Goal: Information Seeking & Learning: Understand process/instructions

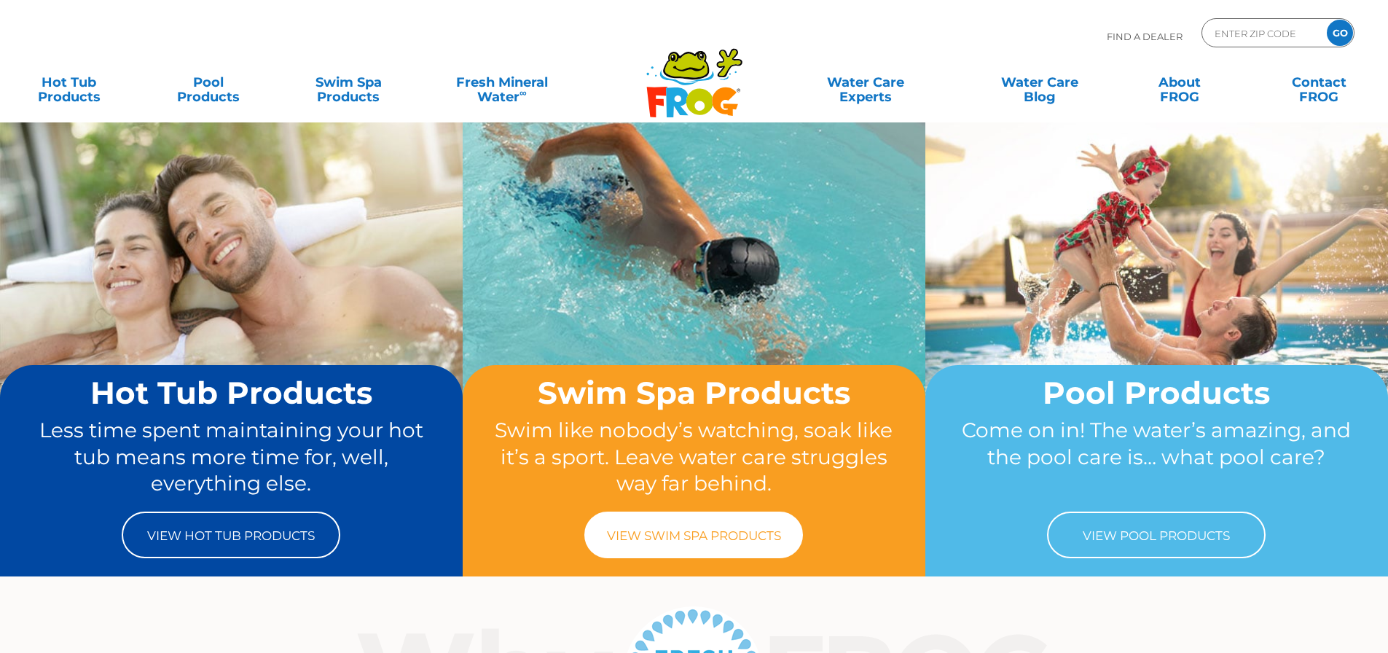
click at [670, 536] on link "View Swim Spa Products" at bounding box center [693, 535] width 219 height 47
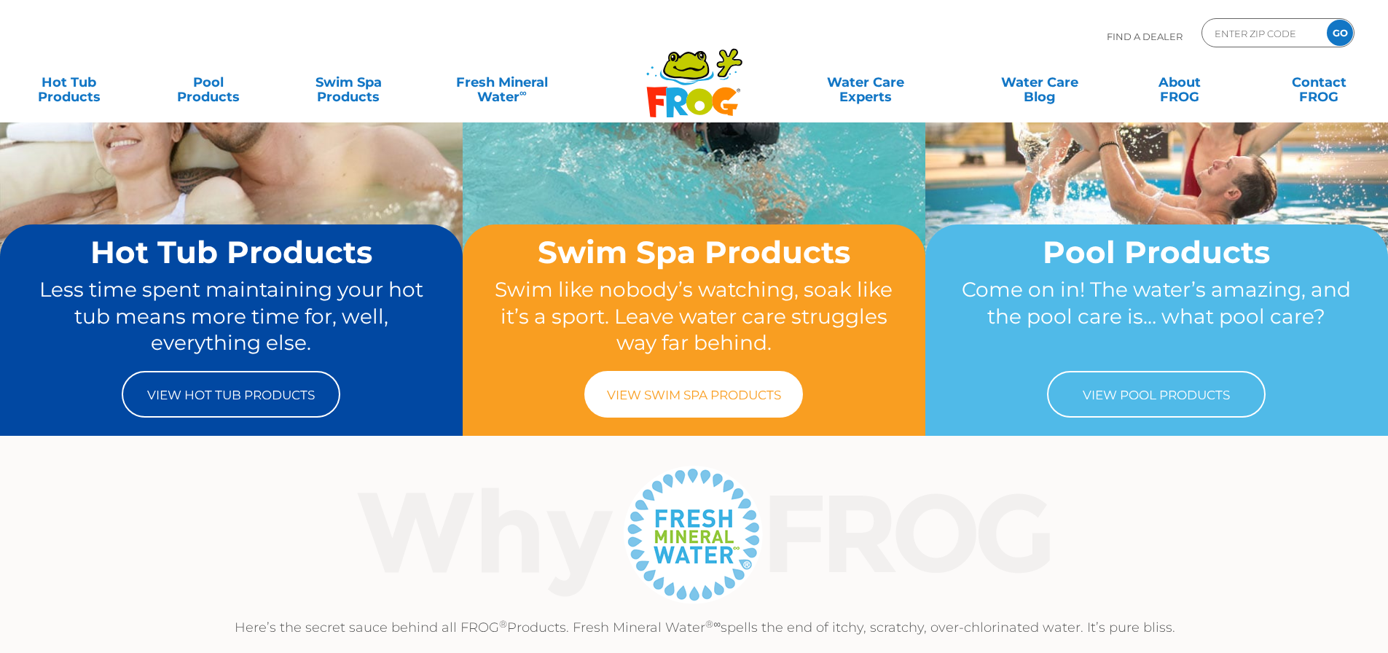
scroll to position [291, 0]
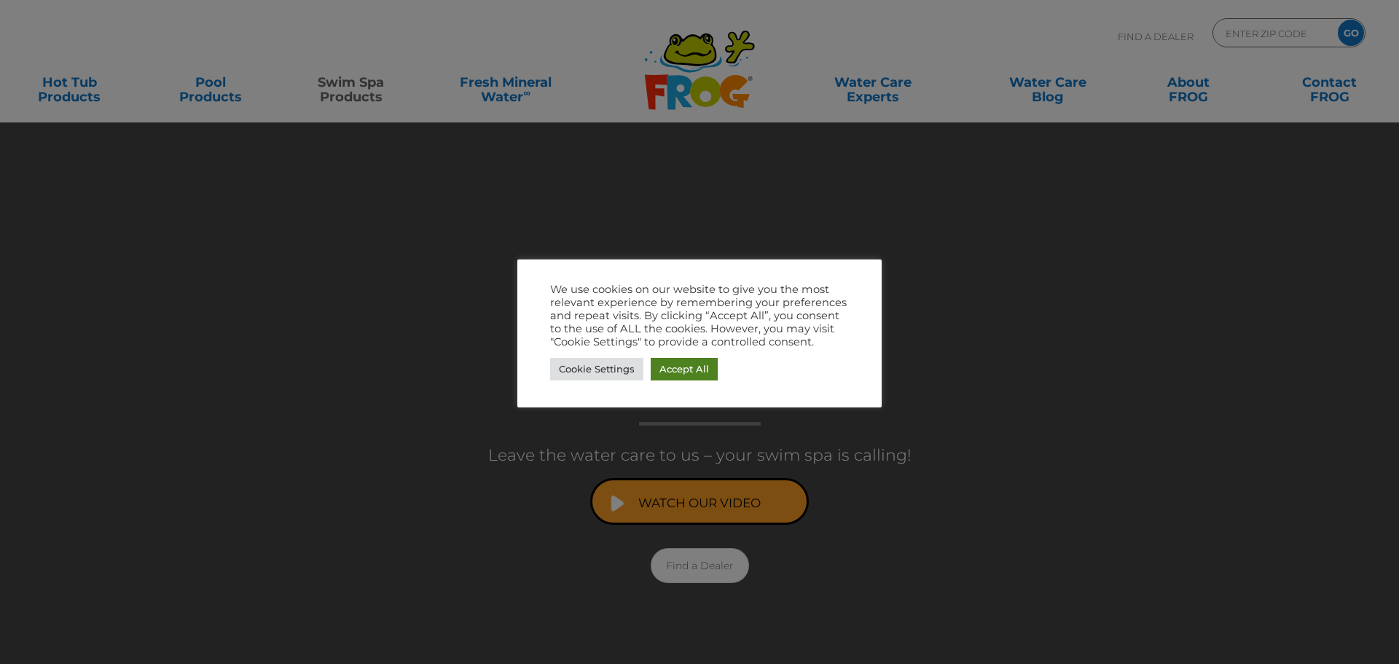
click at [676, 372] on link "Accept All" at bounding box center [684, 369] width 67 height 23
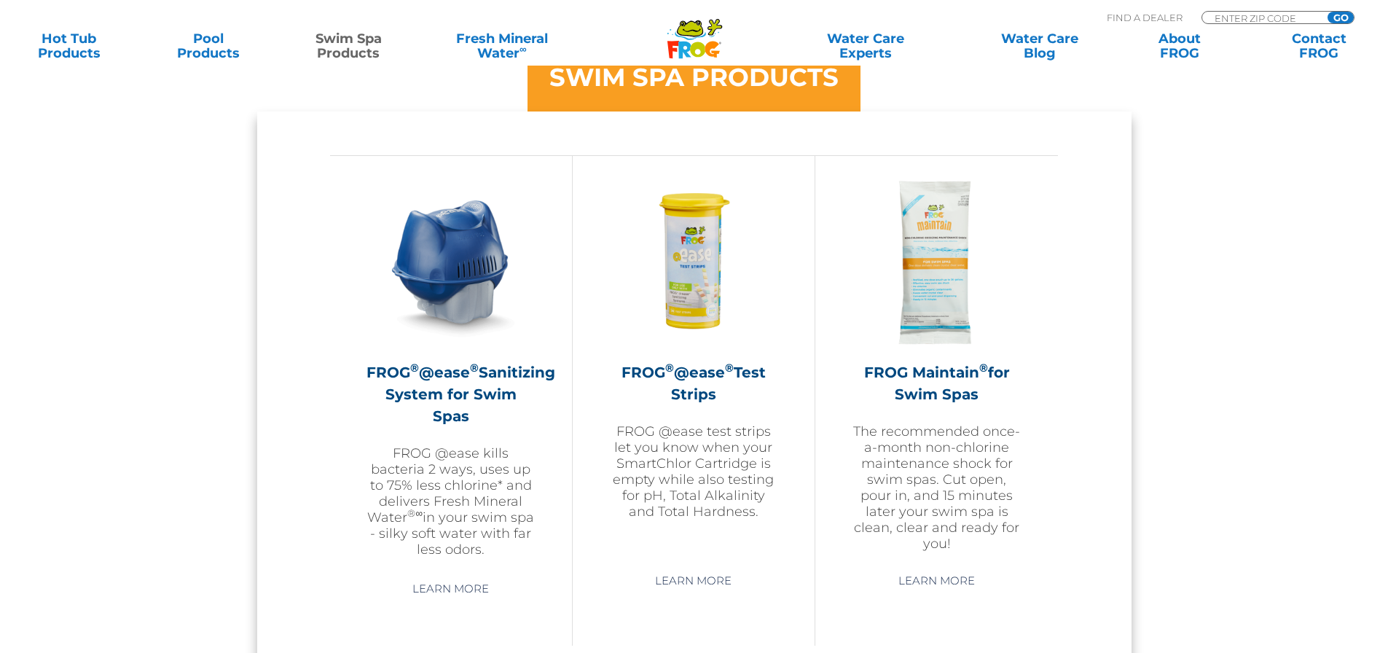
scroll to position [1239, 0]
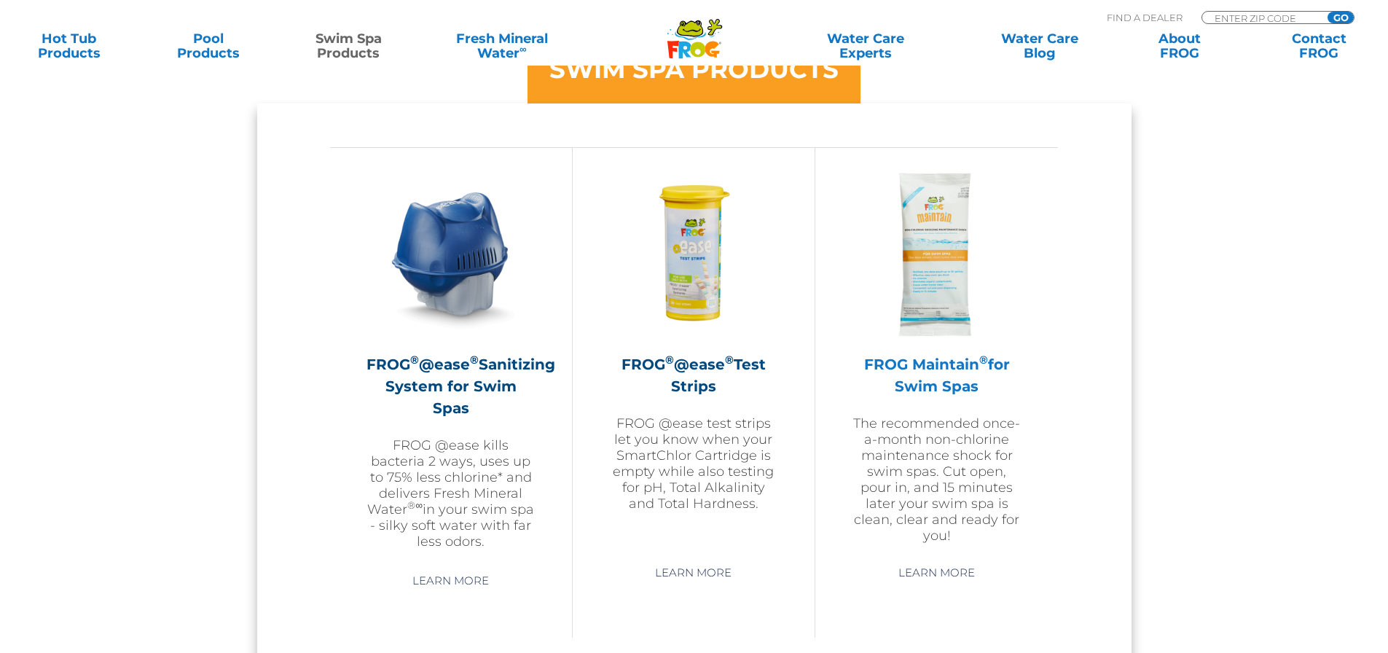
click at [940, 467] on p "The recommended once-a-month non-chlorine maintenance shock for swim spas. Cut …" at bounding box center [937, 479] width 170 height 128
click at [922, 369] on h2 "FROG Maintain ® for Swim Spas" at bounding box center [937, 375] width 170 height 44
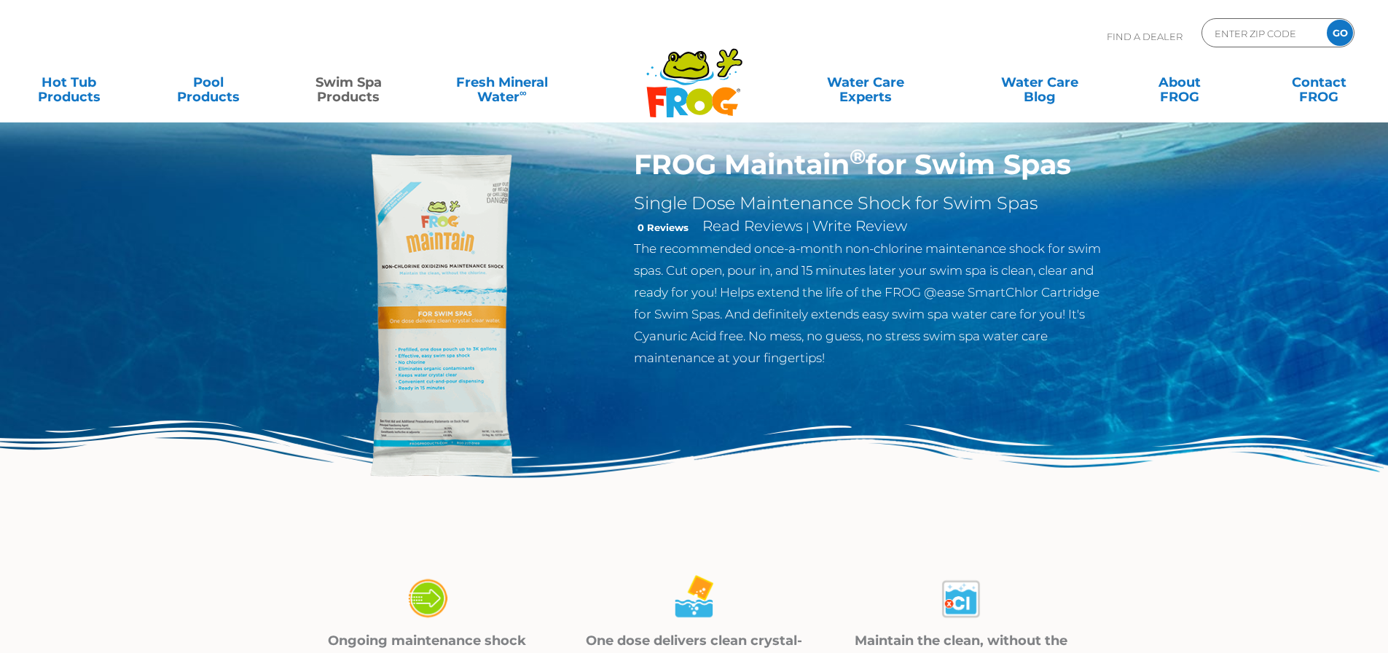
scroll to position [73, 0]
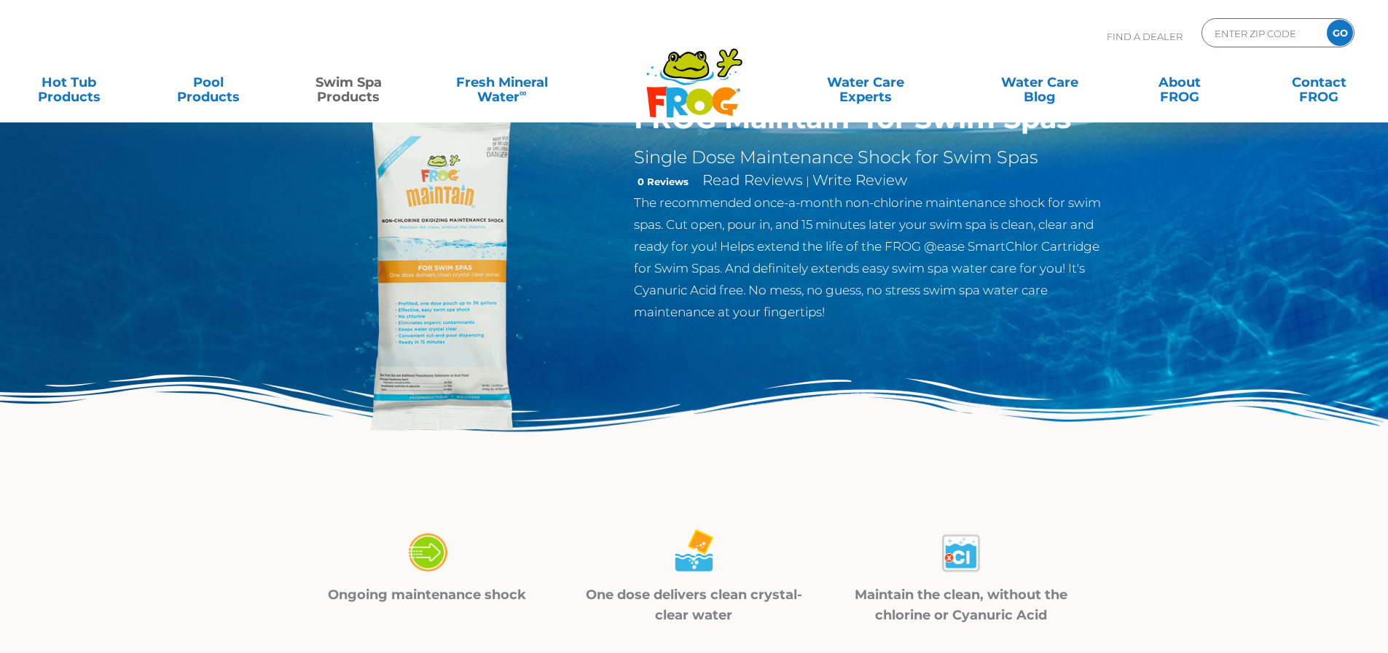
click at [401, 371] on img at bounding box center [446, 269] width 334 height 334
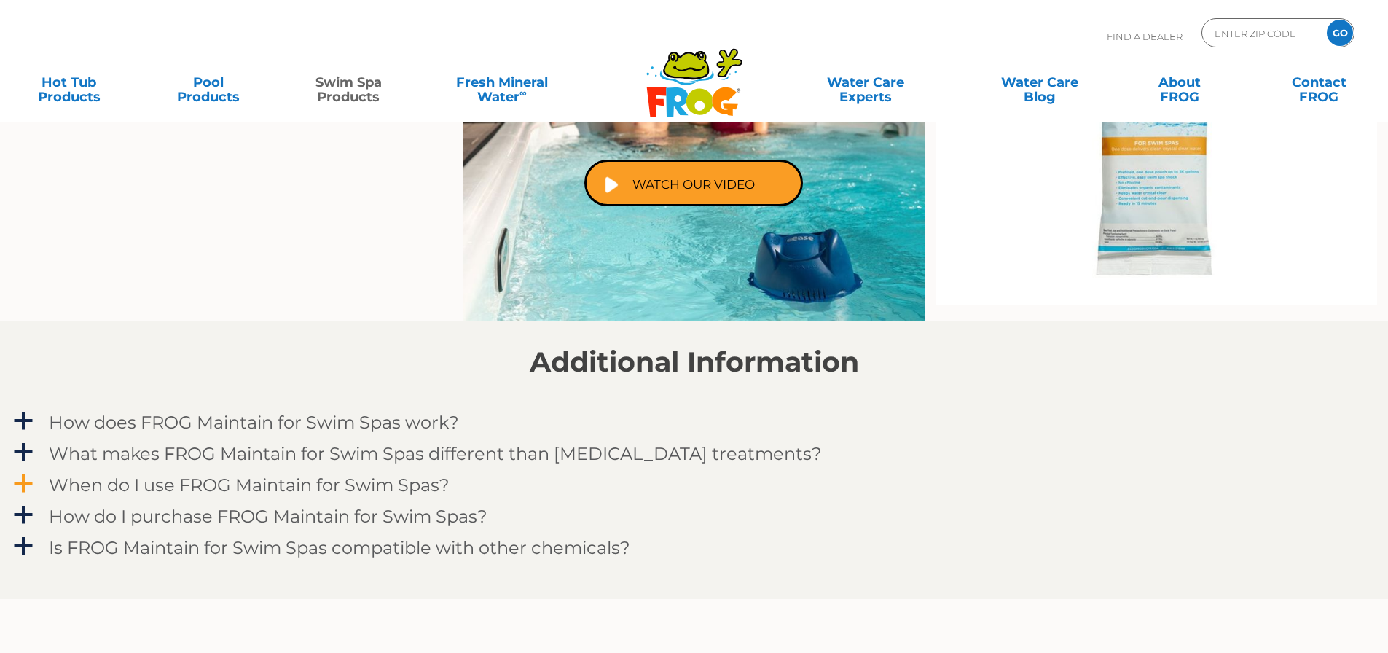
scroll to position [947, 0]
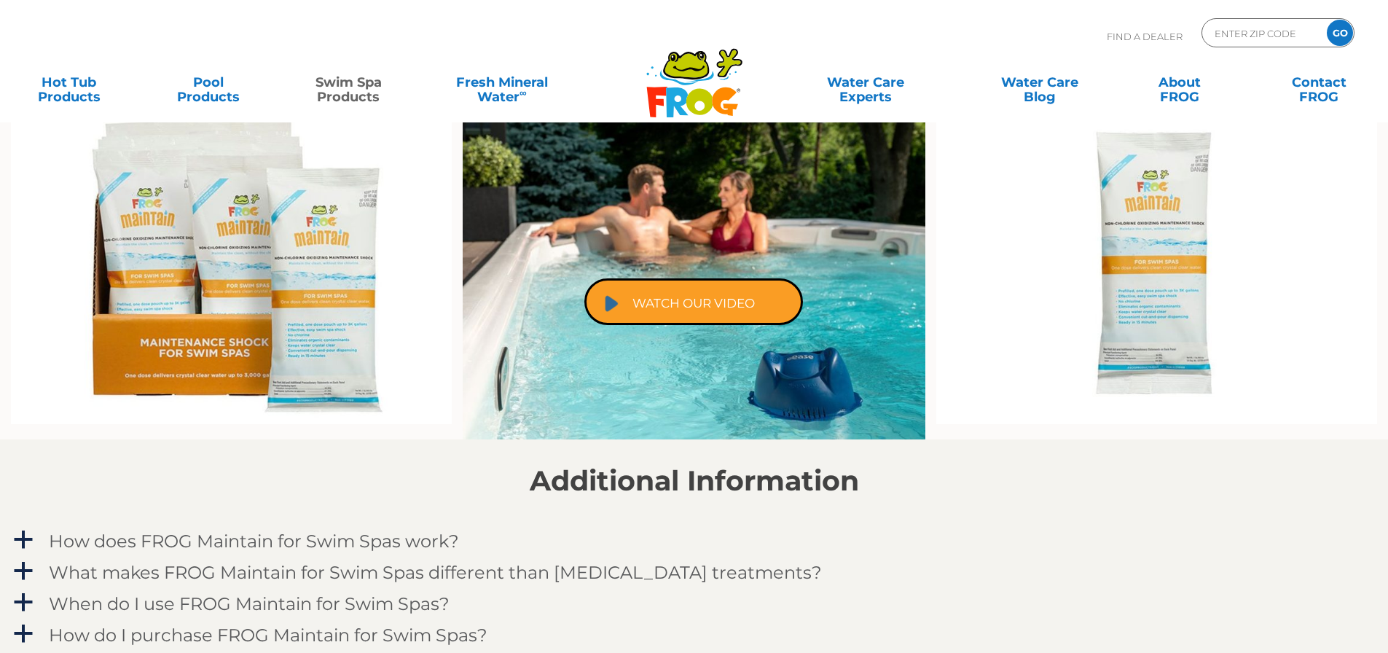
click at [610, 309] on link "Watch Our Video" at bounding box center [693, 301] width 219 height 47
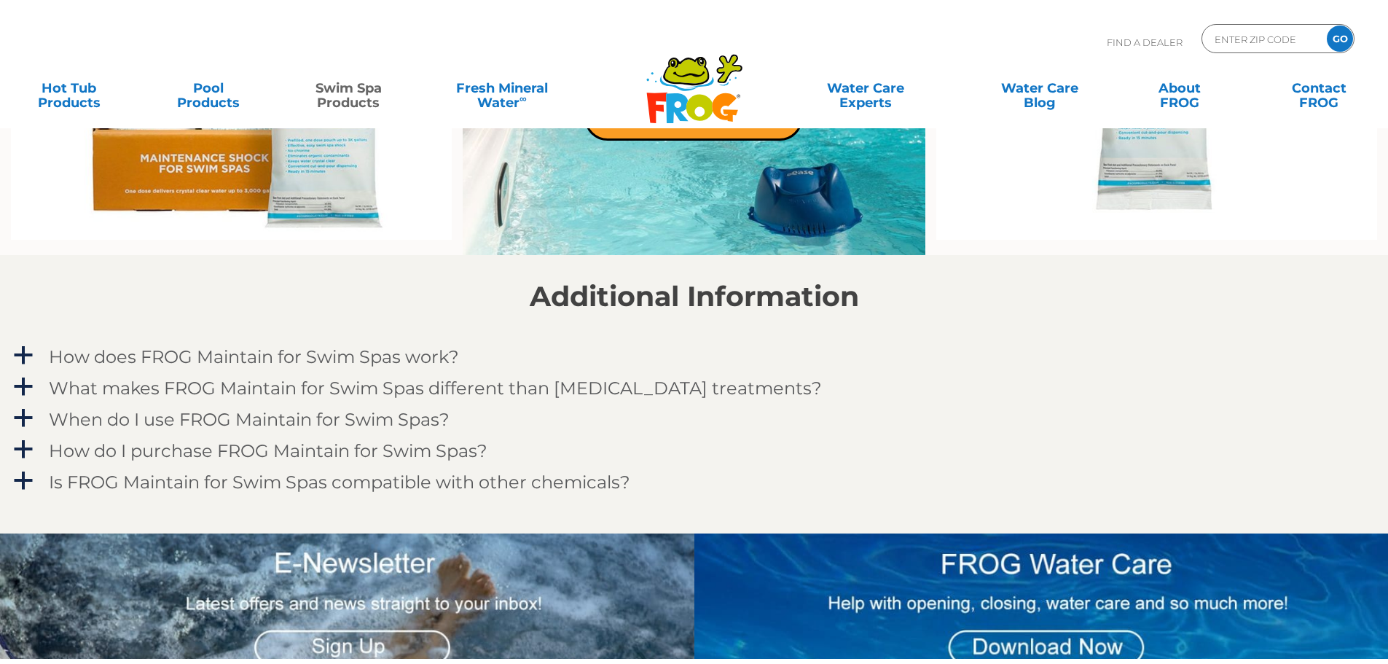
scroll to position [1239, 0]
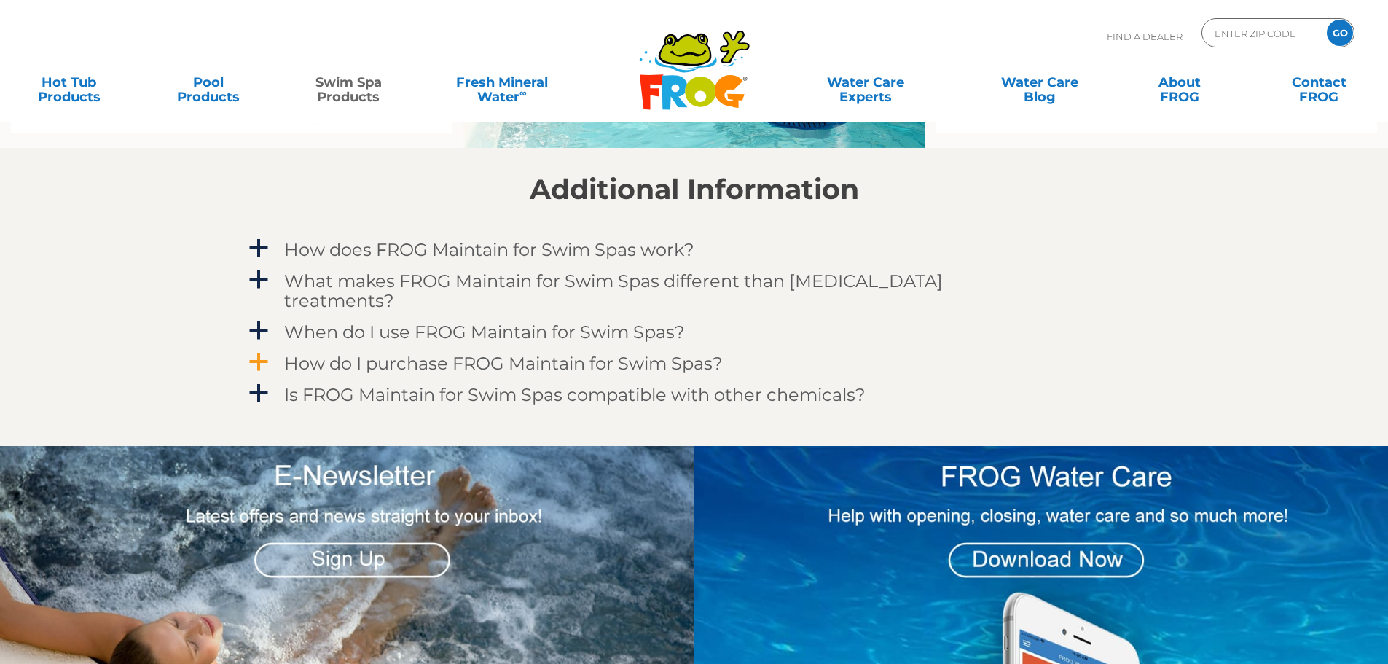
click at [407, 353] on h4 "How do I purchase FROG Maintain for Swim Spas?" at bounding box center [503, 363] width 439 height 20
